Goal: Go to known website: Access a specific website the user already knows

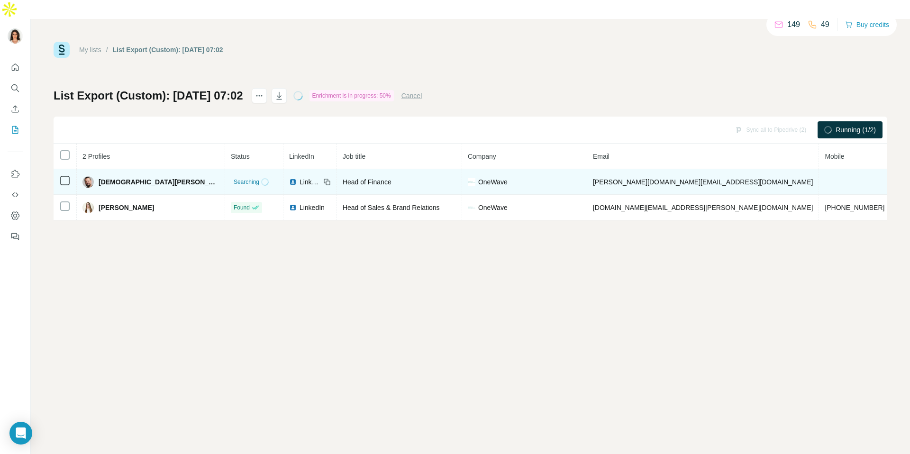
click at [299, 177] on span "LinkedIn" at bounding box center [309, 181] width 21 height 9
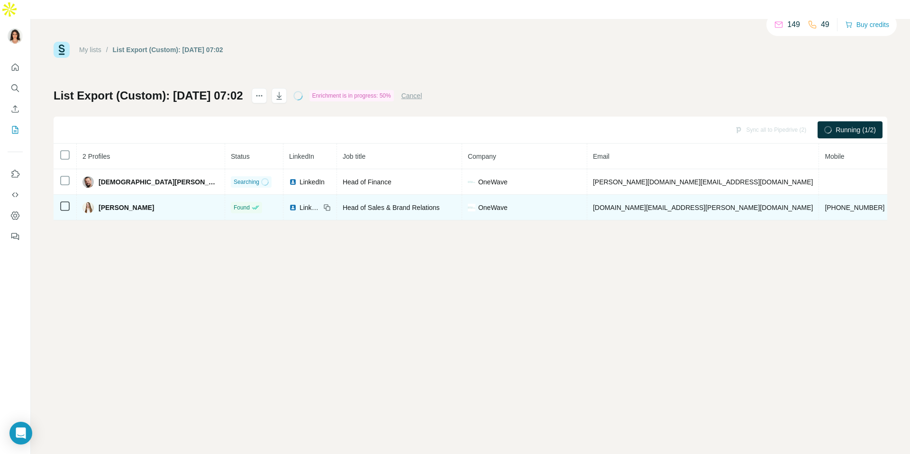
click at [289, 203] on div "LinkedIn" at bounding box center [310, 207] width 42 height 9
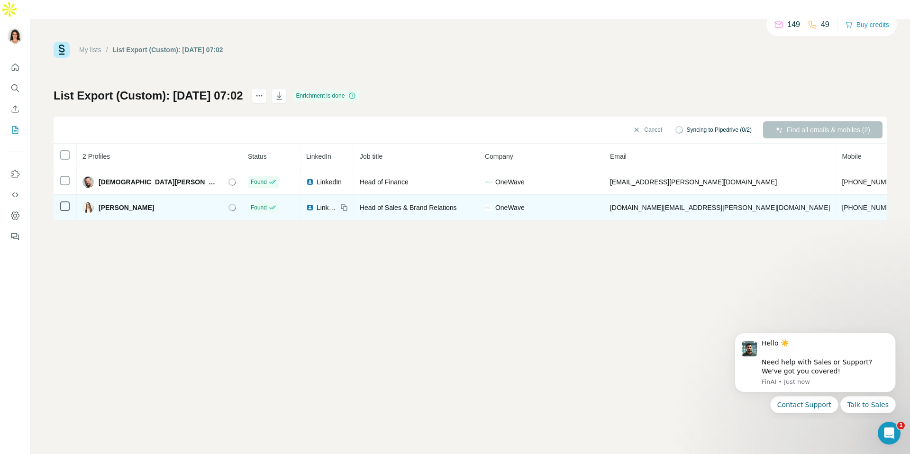
click at [317, 203] on span "LinkedIn" at bounding box center [327, 207] width 21 height 9
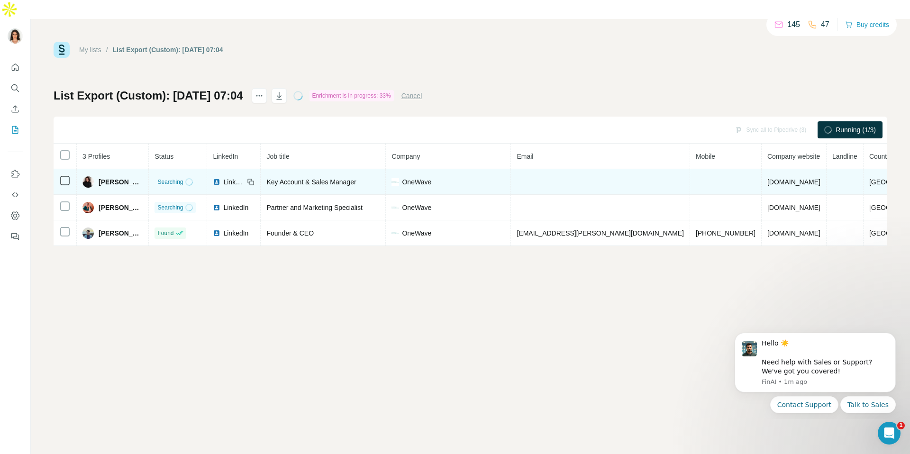
click at [243, 177] on div "LinkedIn" at bounding box center [228, 181] width 31 height 9
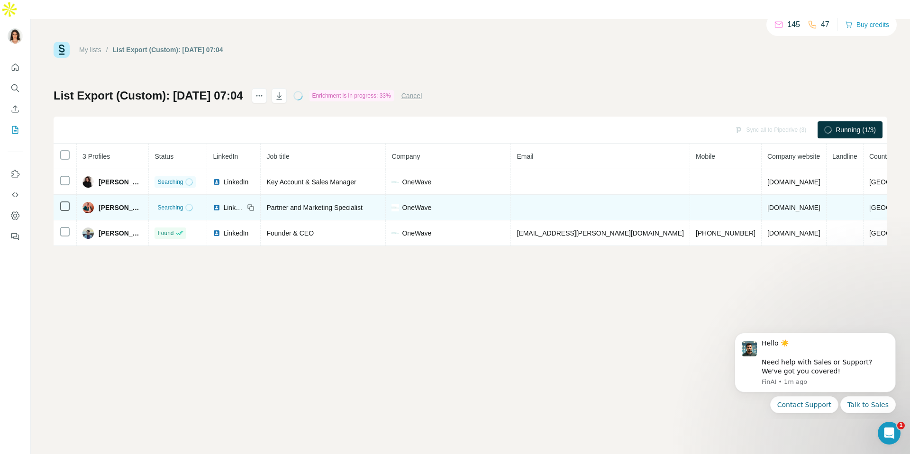
click at [244, 203] on span "LinkedIn" at bounding box center [233, 207] width 21 height 9
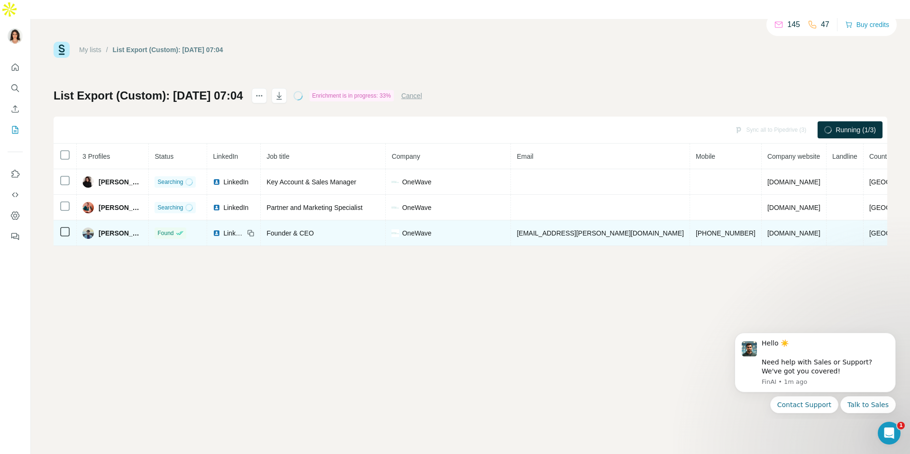
click at [244, 228] on span "LinkedIn" at bounding box center [233, 232] width 21 height 9
